Goal: Transaction & Acquisition: Purchase product/service

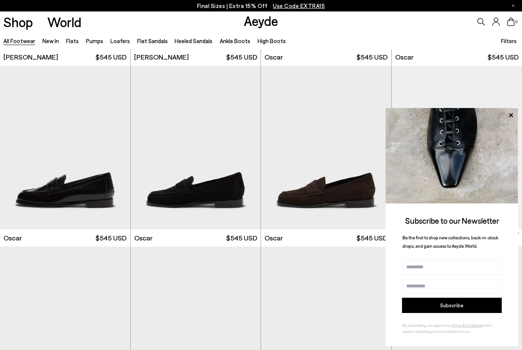
scroll to position [900, 0]
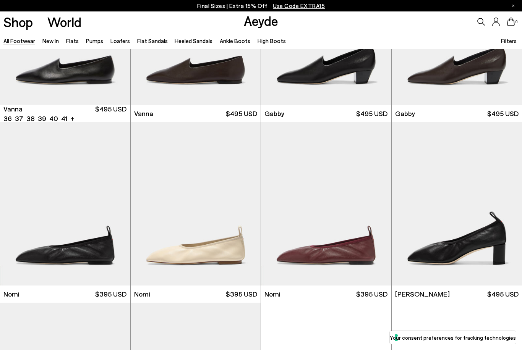
scroll to position [1578, 0]
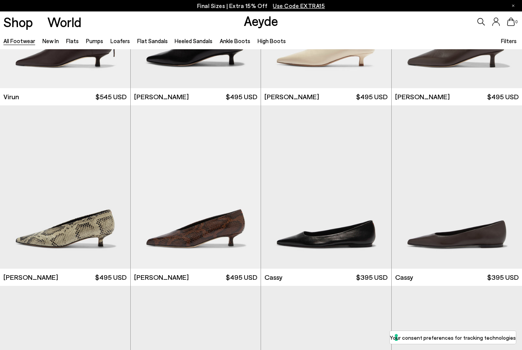
scroll to position [2500, 0]
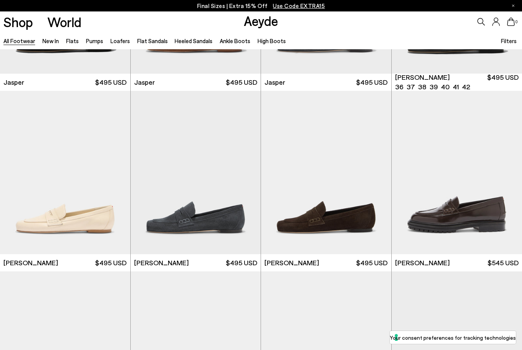
scroll to position [300, 0]
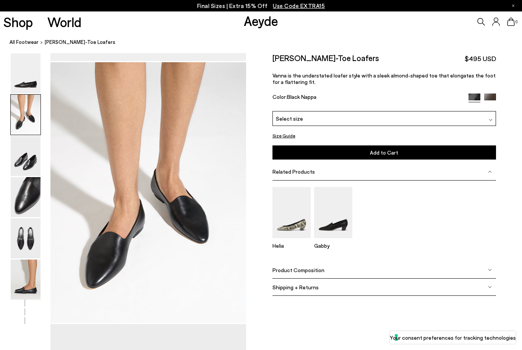
scroll to position [262, 0]
